Goal: Transaction & Acquisition: Purchase product/service

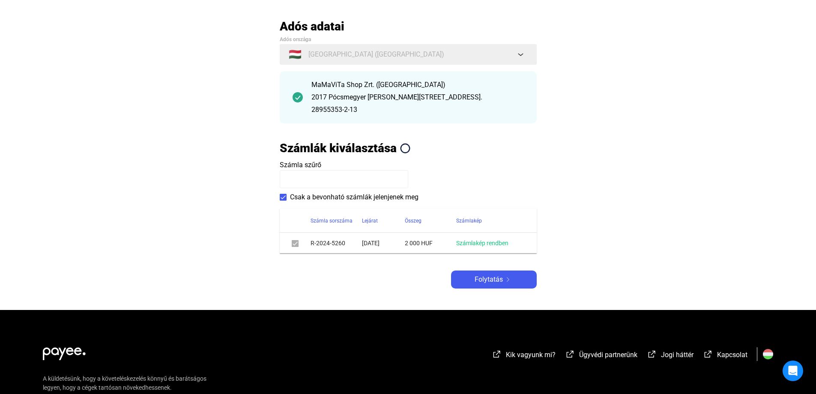
scroll to position [86, 0]
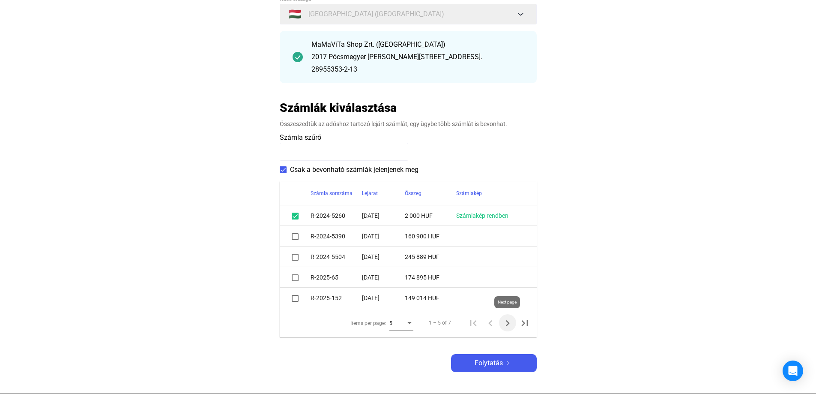
click at [509, 323] on icon "Next page" at bounding box center [508, 323] width 12 height 12
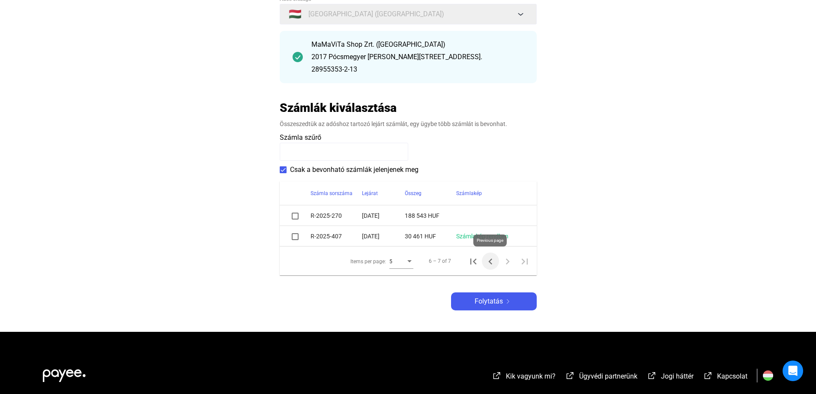
click at [488, 262] on icon "Previous page" at bounding box center [490, 261] width 12 height 12
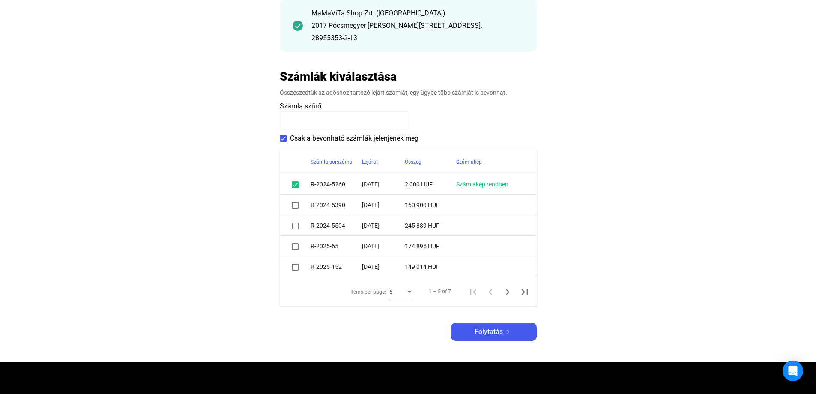
scroll to position [171, 0]
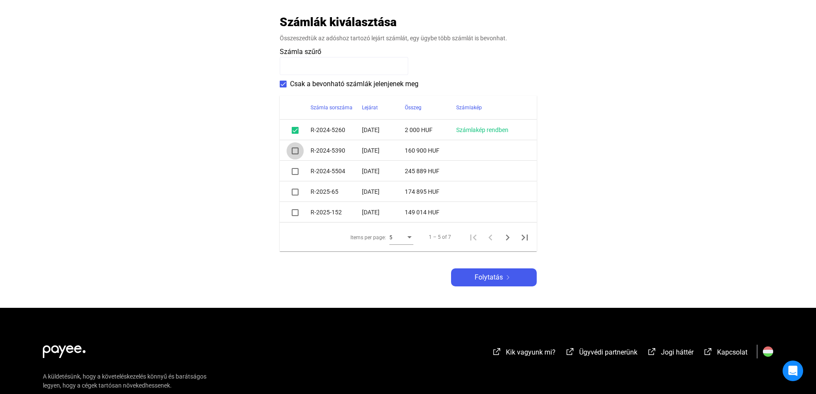
click at [296, 151] on span at bounding box center [295, 150] width 7 height 7
click at [295, 172] on span at bounding box center [295, 171] width 7 height 7
click at [296, 171] on span at bounding box center [295, 171] width 7 height 7
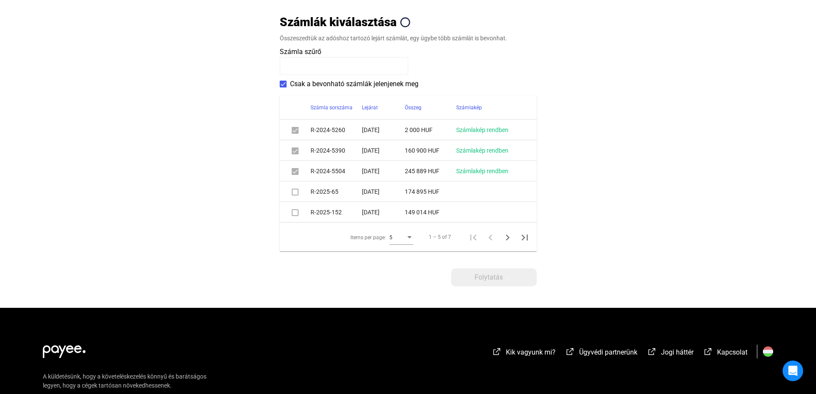
click at [295, 191] on span at bounding box center [295, 191] width 7 height 7
click at [296, 193] on span at bounding box center [295, 191] width 7 height 7
click at [295, 212] on span at bounding box center [295, 212] width 7 height 7
click at [506, 235] on icon "Next page" at bounding box center [508, 237] width 12 height 12
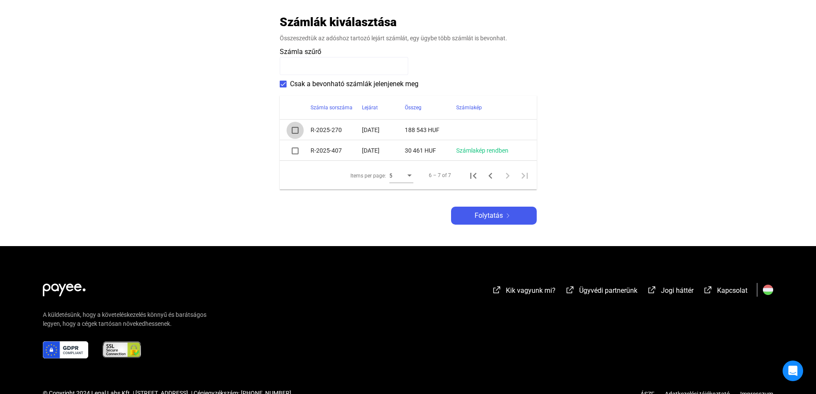
click at [295, 129] on span at bounding box center [295, 130] width 7 height 7
click at [294, 150] on span at bounding box center [295, 150] width 7 height 7
click at [491, 217] on span "Folytatás" at bounding box center [489, 215] width 28 height 10
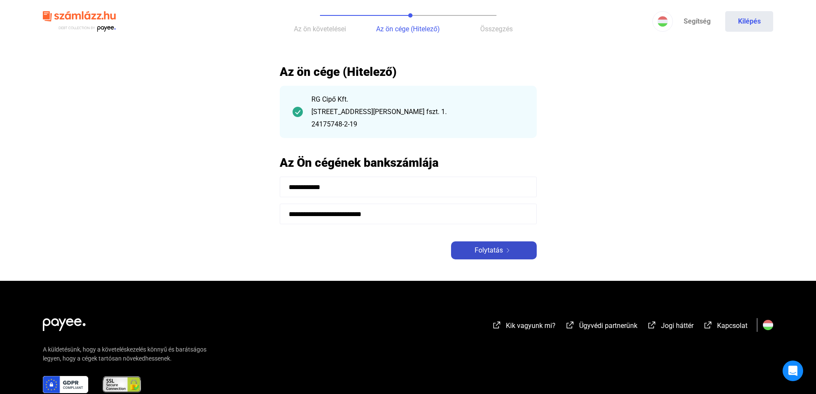
click at [498, 249] on span "Folytatás" at bounding box center [489, 250] width 28 height 10
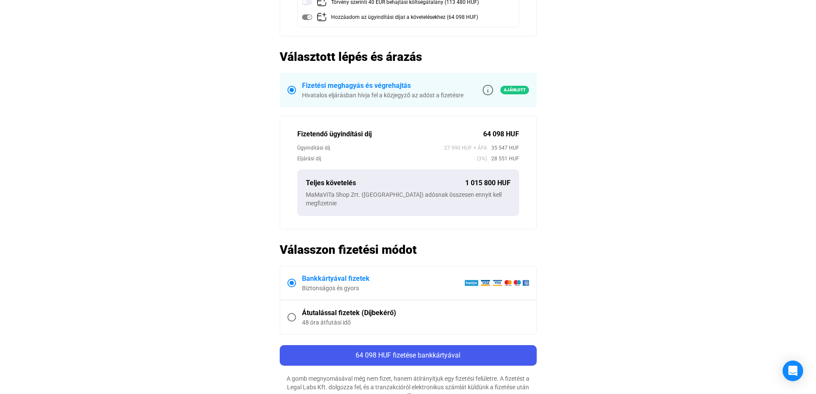
scroll to position [257, 0]
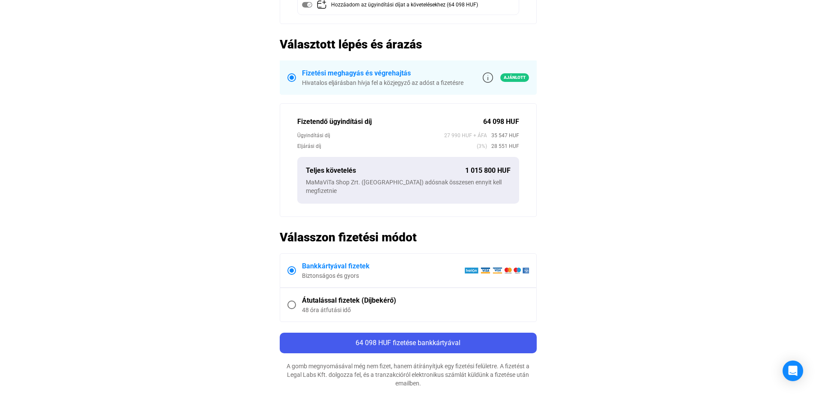
click at [291, 305] on span at bounding box center [291, 305] width 0 height 0
click at [293, 266] on span at bounding box center [291, 270] width 9 height 9
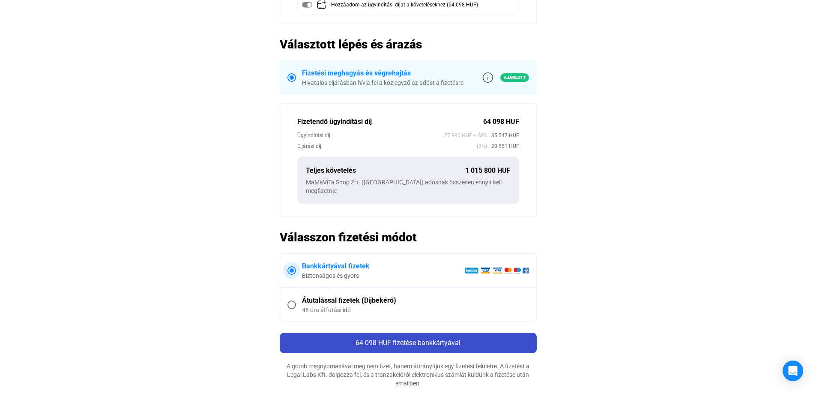
click at [406, 338] on div "64 098 HUF fizetése bankkártyával" at bounding box center [408, 343] width 252 height 10
